Goal: Check status: Check status

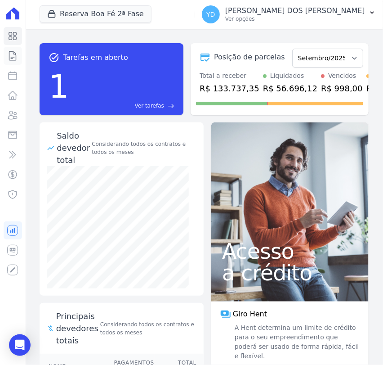
click at [11, 56] on icon at bounding box center [12, 55] width 11 height 11
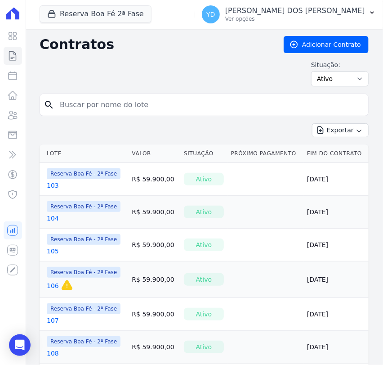
click at [127, 102] on input "search" at bounding box center [209, 105] width 311 height 18
type input "142"
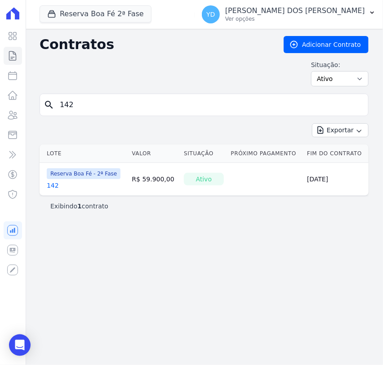
click at [50, 182] on link "142" at bounding box center [53, 185] width 12 height 9
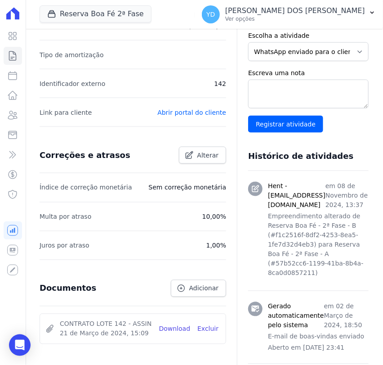
scroll to position [414, 0]
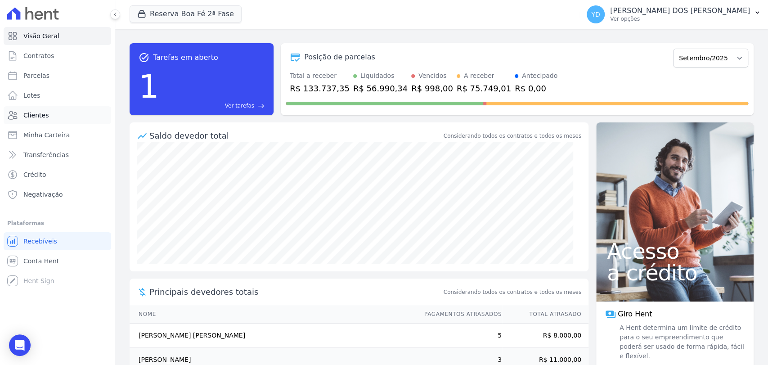
click at [77, 114] on link "Clientes" at bounding box center [58, 115] width 108 height 18
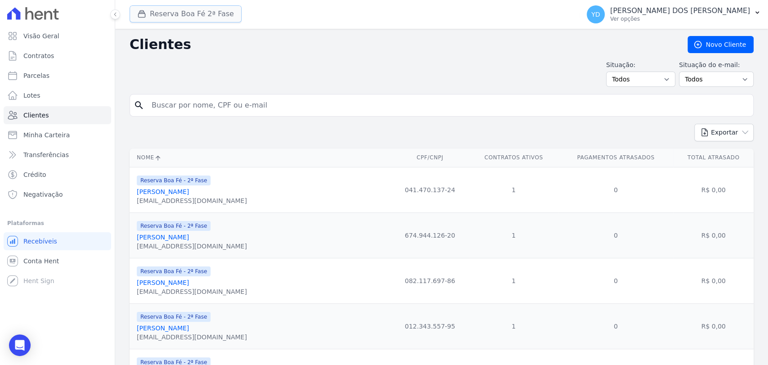
click at [188, 19] on button "Reserva Boa Fé 2ª Fase" at bounding box center [186, 13] width 112 height 17
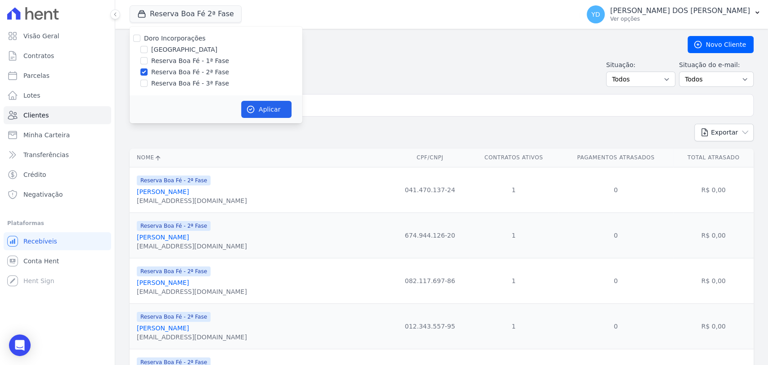
click at [198, 41] on label "Doro Incorporações" at bounding box center [175, 38] width 62 height 7
click at [140, 41] on input "Doro Incorporações" at bounding box center [136, 38] width 7 height 7
checkbox input "true"
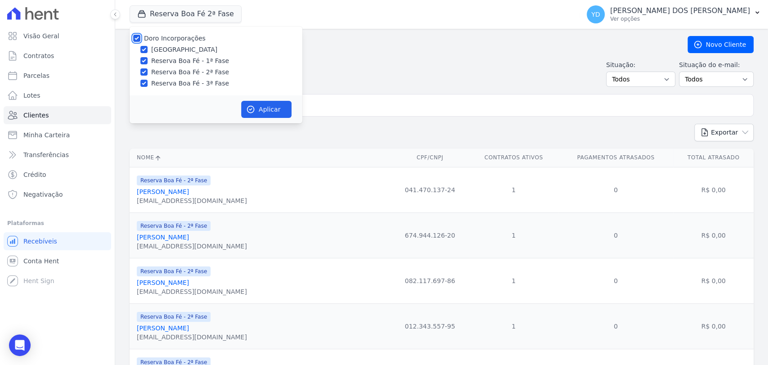
checkbox input "true"
click at [259, 107] on button "Aplicar" at bounding box center [266, 109] width 50 height 17
click at [398, 111] on input "search" at bounding box center [448, 105] width 604 height 18
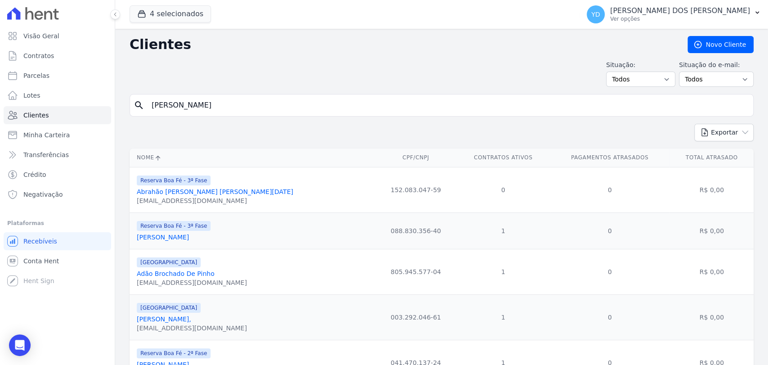
type input "[PERSON_NAME]"
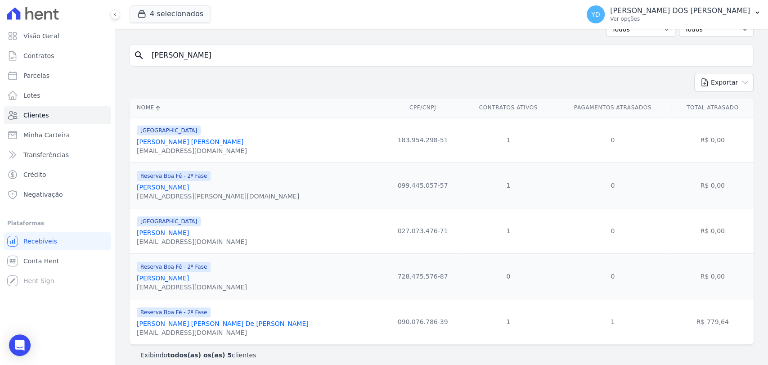
scroll to position [57, 0]
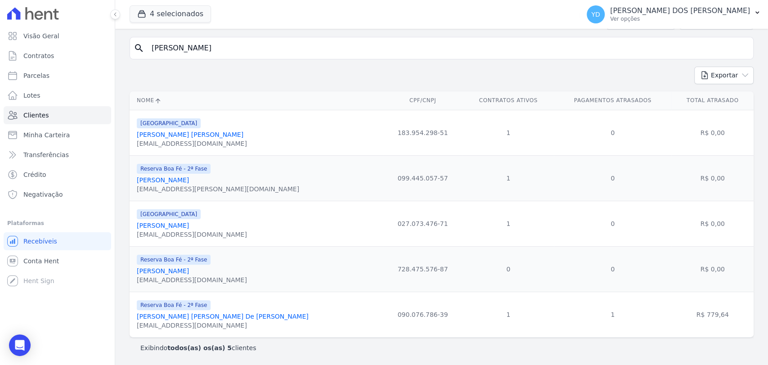
click at [273, 54] on input "[PERSON_NAME]" at bounding box center [448, 48] width 604 height 18
type input "maria"
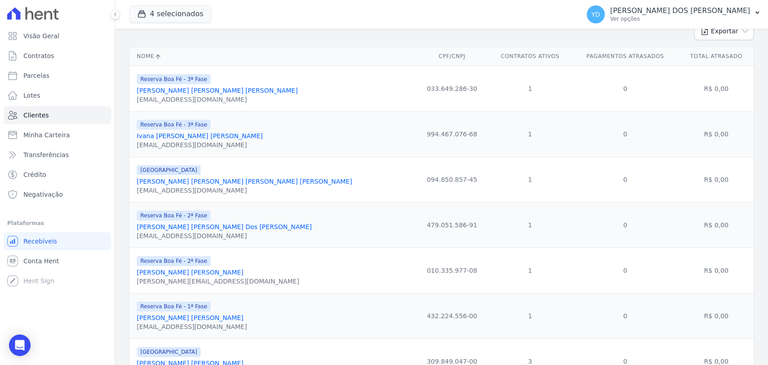
scroll to position [300, 0]
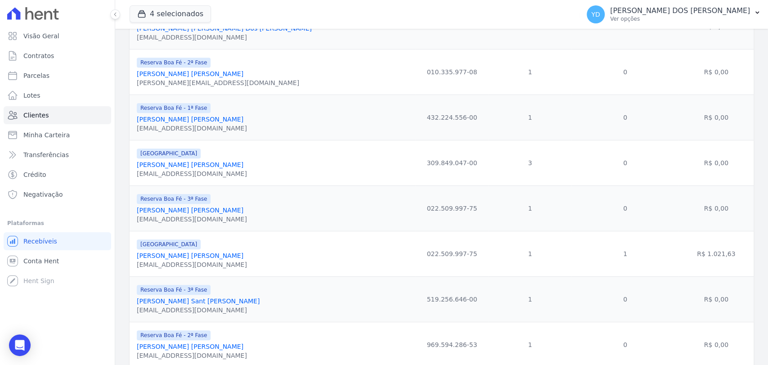
click at [209, 210] on link "[PERSON_NAME] [PERSON_NAME]" at bounding box center [190, 210] width 107 height 7
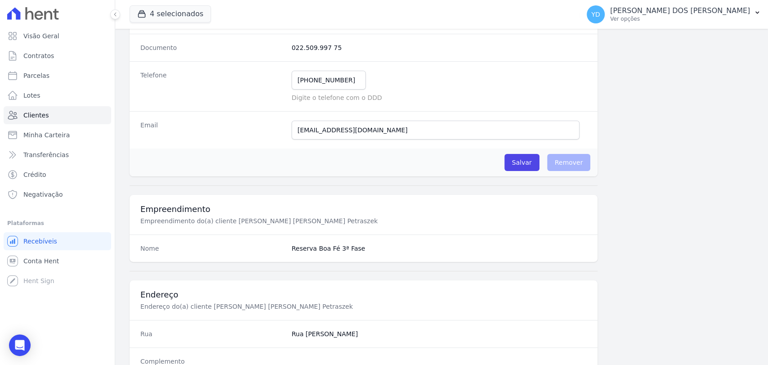
scroll to position [475, 0]
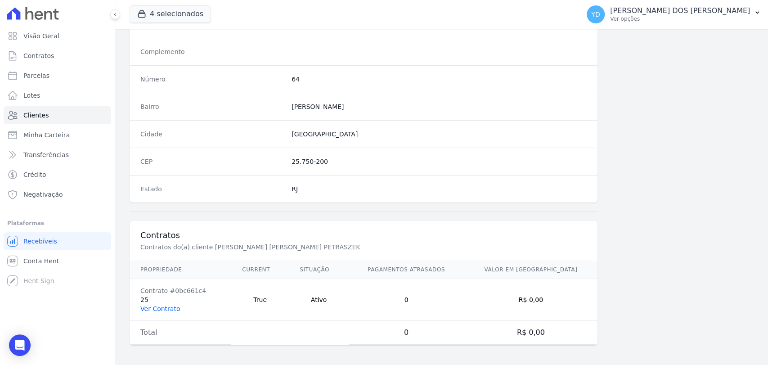
click at [171, 308] on link "Ver Contrato" at bounding box center [160, 308] width 40 height 7
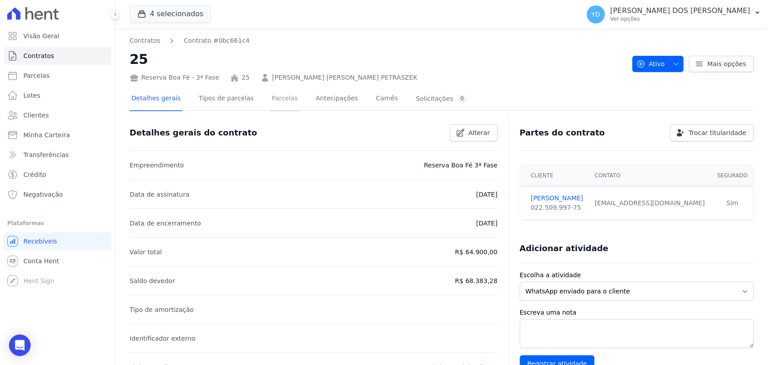
click at [270, 93] on link "Parcelas" at bounding box center [285, 99] width 30 height 24
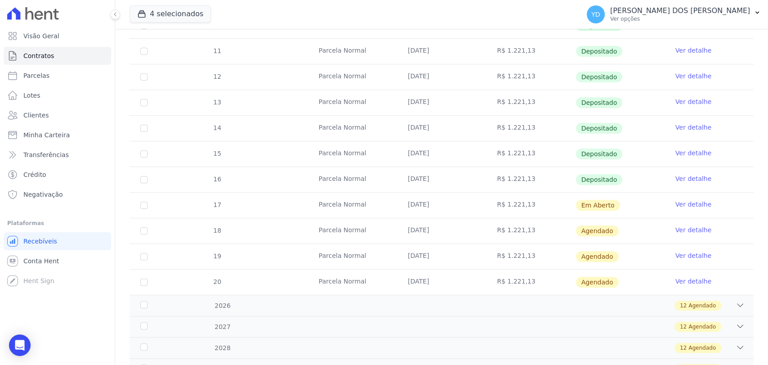
scroll to position [250, 0]
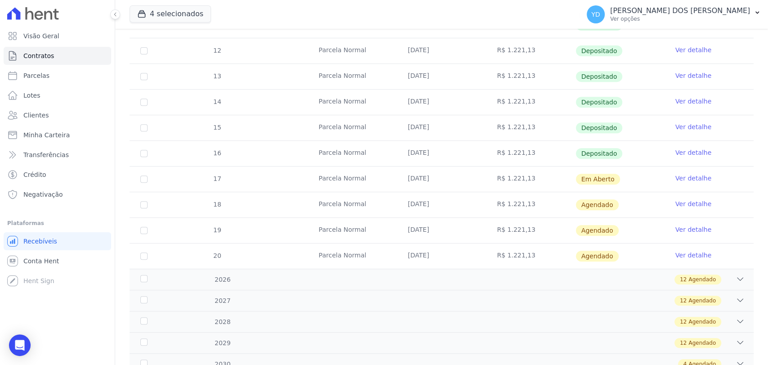
click at [677, 181] on link "Ver detalhe" at bounding box center [694, 178] width 36 height 9
click at [684, 180] on link "Ver detalhe" at bounding box center [694, 178] width 36 height 9
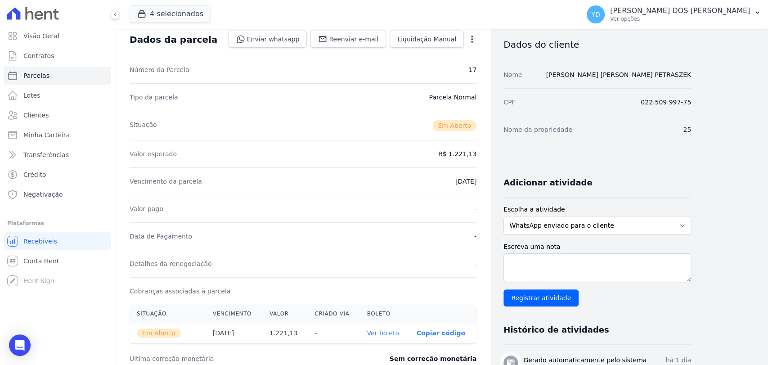
scroll to position [50, 0]
click at [383, 330] on link "Ver boleto" at bounding box center [383, 332] width 32 height 7
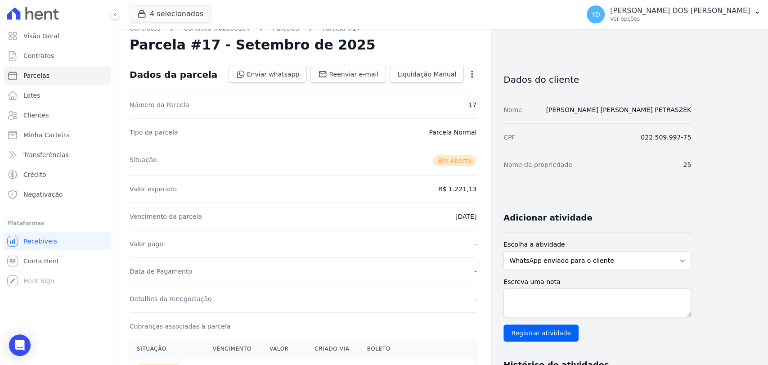
scroll to position [0, 0]
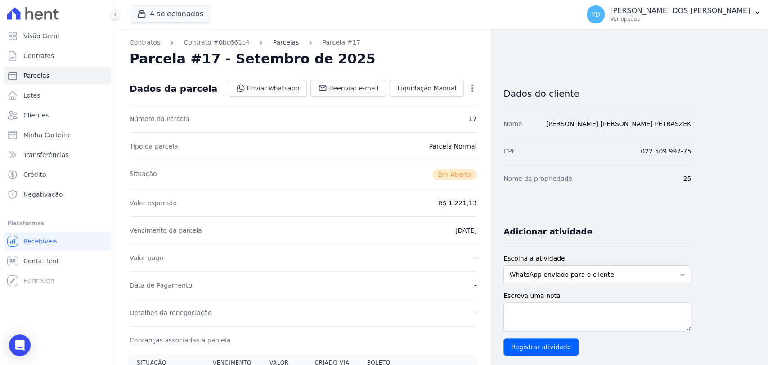
click at [273, 42] on link "Parcelas" at bounding box center [286, 42] width 26 height 9
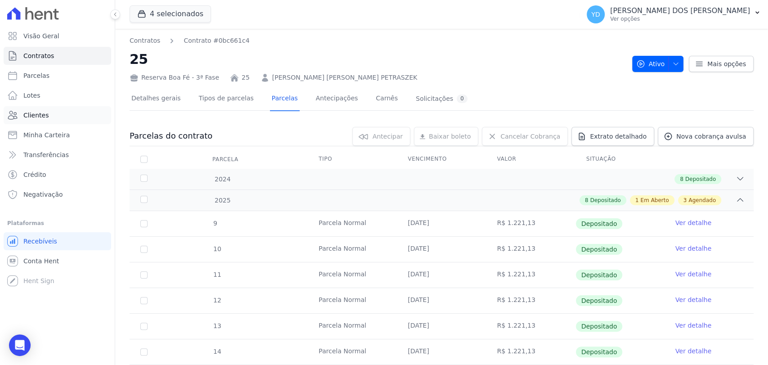
click at [64, 109] on link "Clientes" at bounding box center [58, 115] width 108 height 18
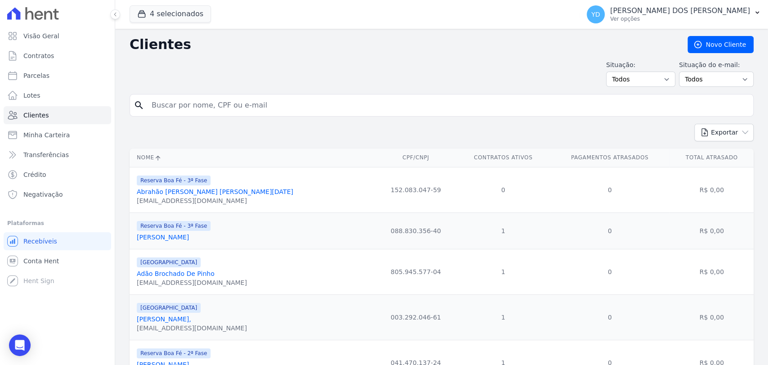
click at [198, 102] on input "search" at bounding box center [448, 105] width 604 height 18
type input "04225923665"
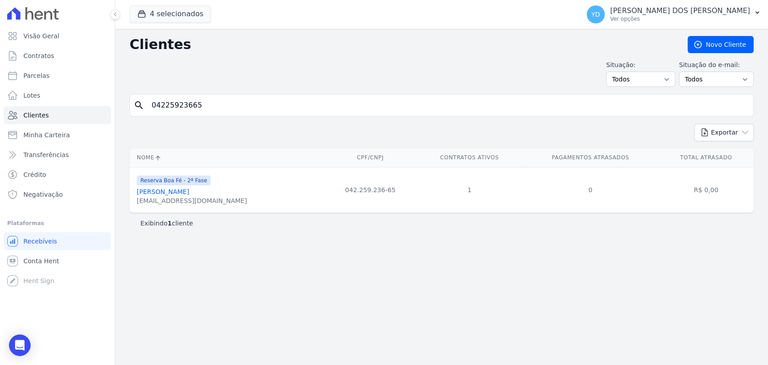
click at [177, 195] on link "[PERSON_NAME]" at bounding box center [163, 191] width 52 height 7
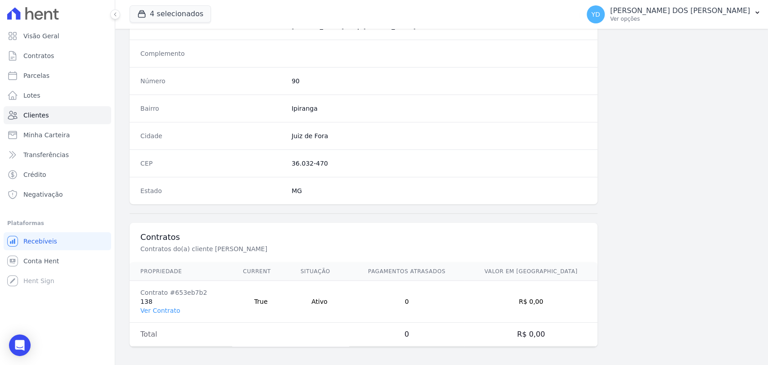
scroll to position [475, 0]
click at [55, 52] on link "Contratos" at bounding box center [58, 56] width 108 height 18
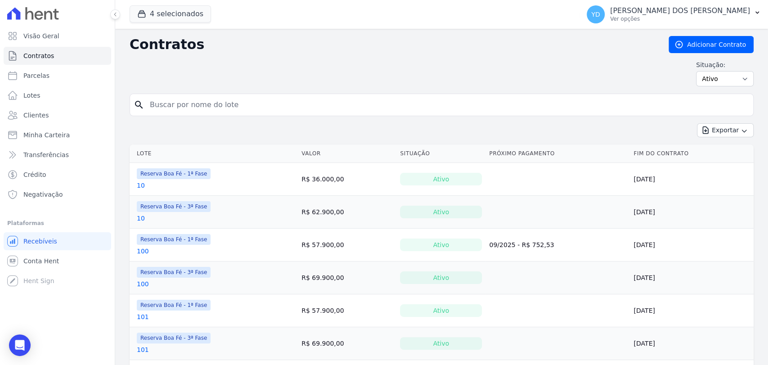
click at [551, 100] on input "search" at bounding box center [446, 105] width 605 height 18
type input "151"
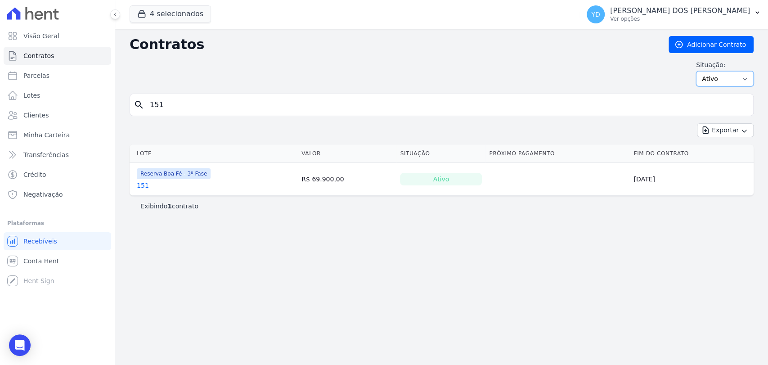
click at [728, 78] on select "Ativo Todos Pausado Distratado Rascunho Expirado Encerrado" at bounding box center [725, 78] width 58 height 15
select select "all"
click at [700, 71] on select "Ativo Todos Pausado Distratado Rascunho Expirado Encerrado" at bounding box center [725, 78] width 58 height 15
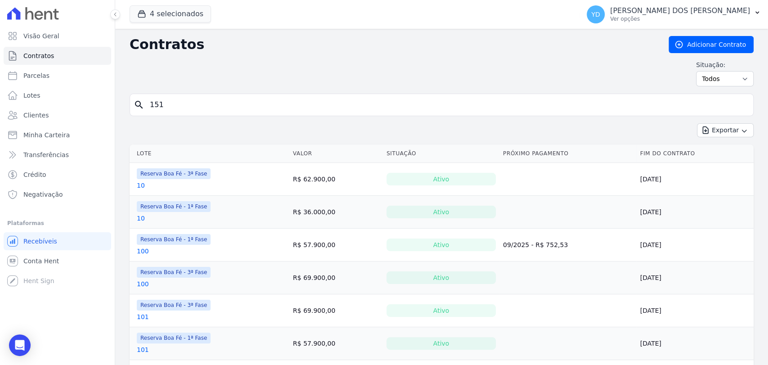
type input "151"
